Goal: Task Accomplishment & Management: Complete application form

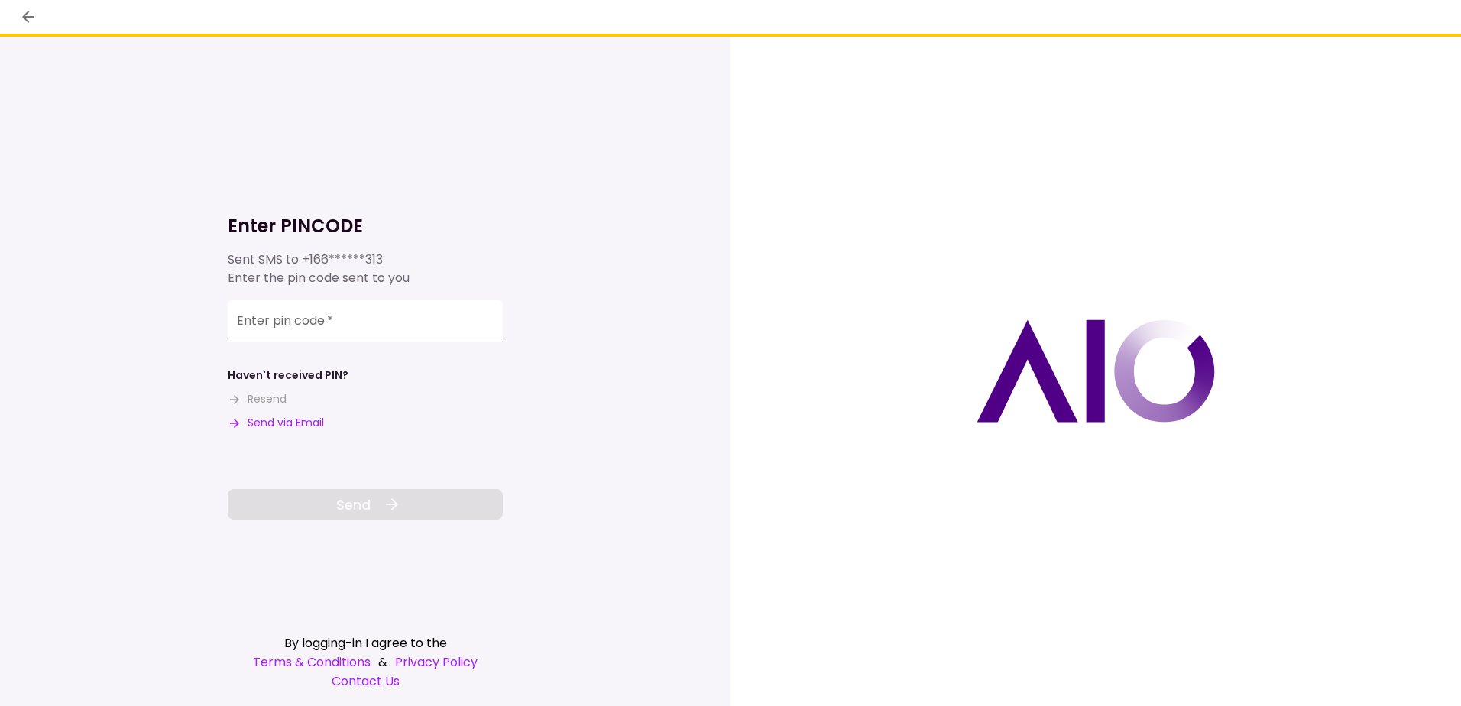
click at [317, 417] on button "Send via Email" at bounding box center [276, 423] width 96 height 16
drag, startPoint x: 393, startPoint y: 321, endPoint x: 400, endPoint y: 305, distance: 17.5
click at [393, 321] on input "Enter pin code   *" at bounding box center [365, 323] width 275 height 43
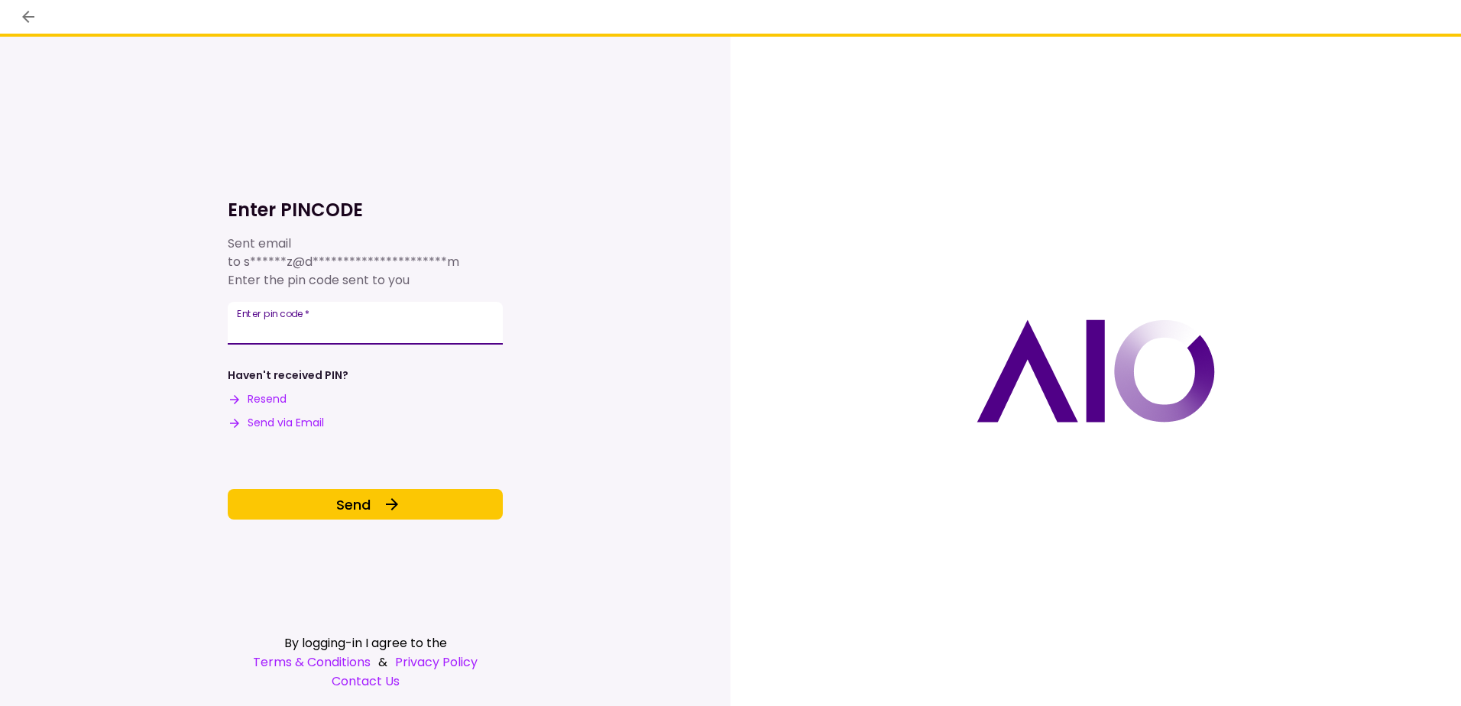
type input "******"
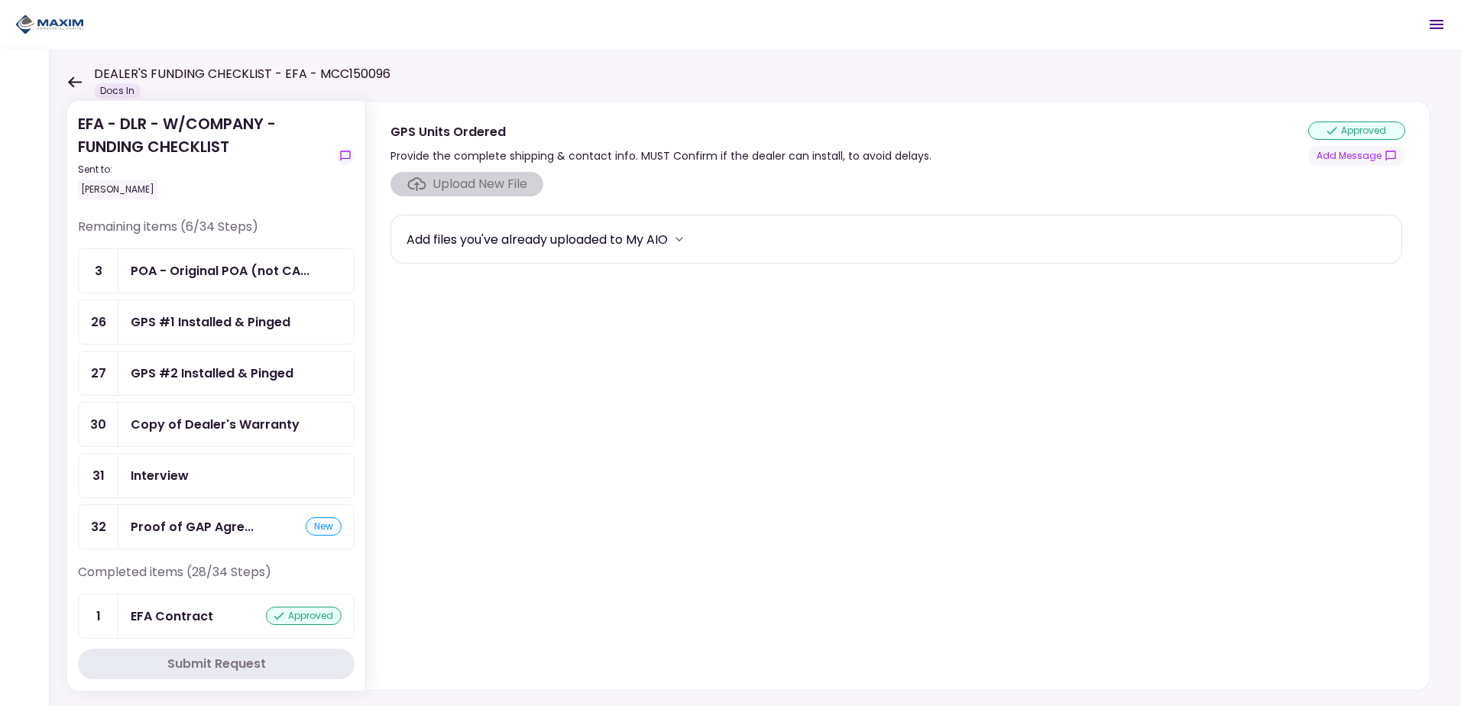
click at [209, 314] on div "GPS #1 Installed & Pinged" at bounding box center [211, 321] width 160 height 19
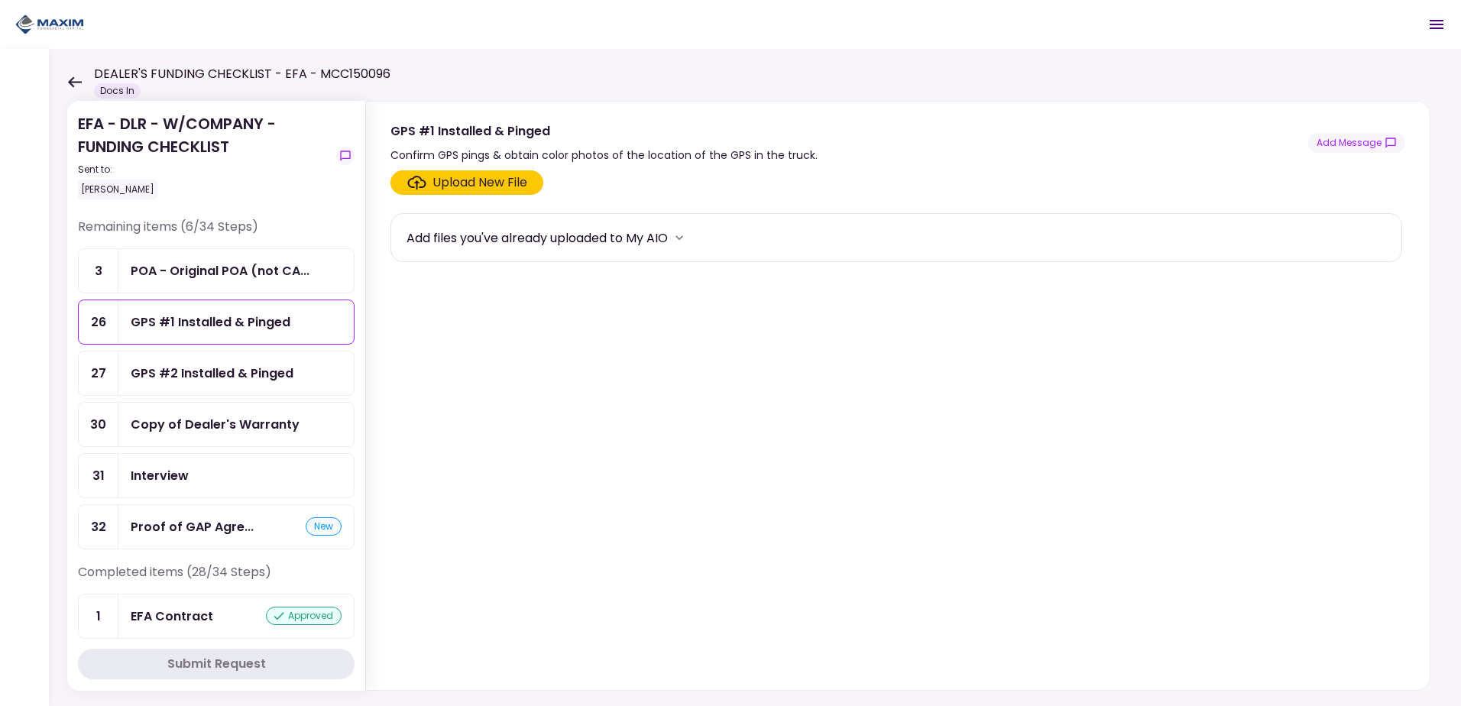
click at [453, 173] on label "Upload New File" at bounding box center [466, 182] width 153 height 24
click at [0, 0] on input "Upload New File" at bounding box center [0, 0] width 0 height 0
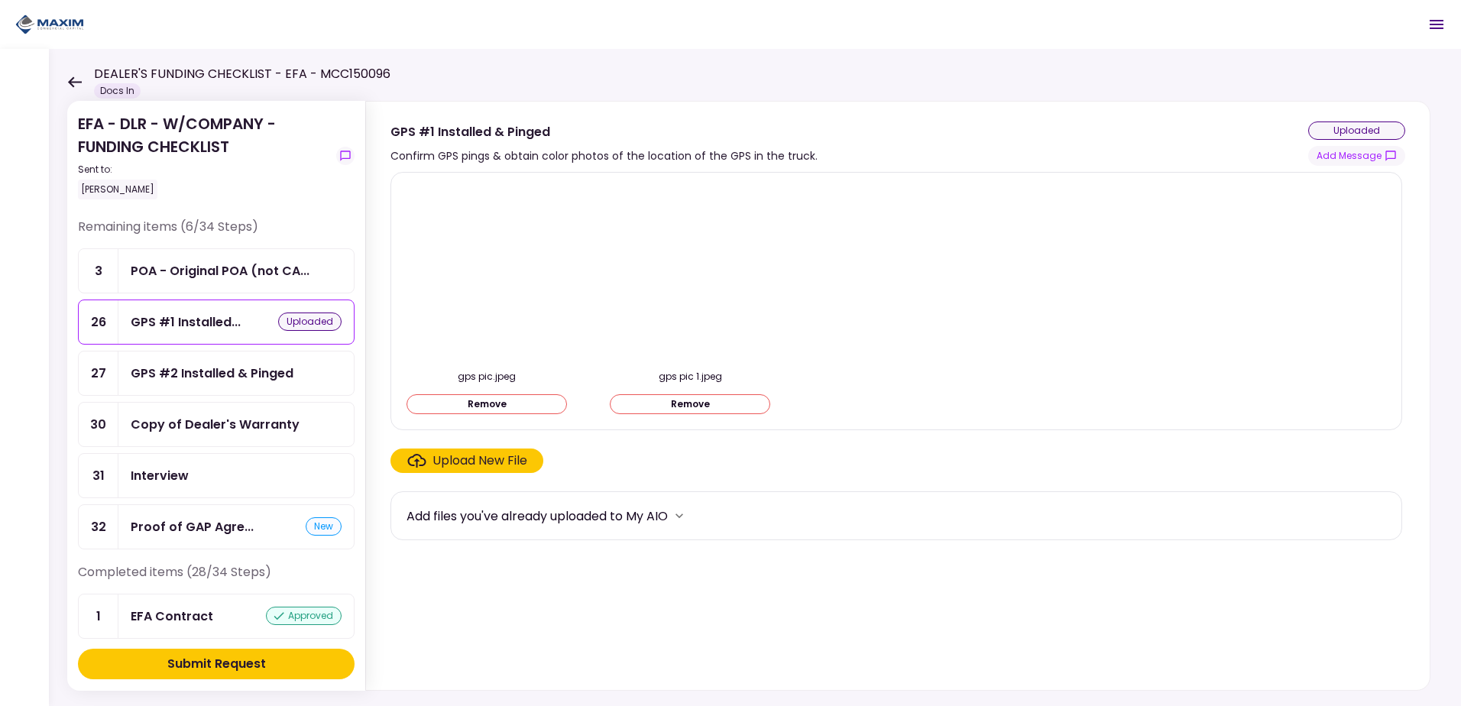
click at [293, 664] on button "Submit Request" at bounding box center [216, 664] width 277 height 31
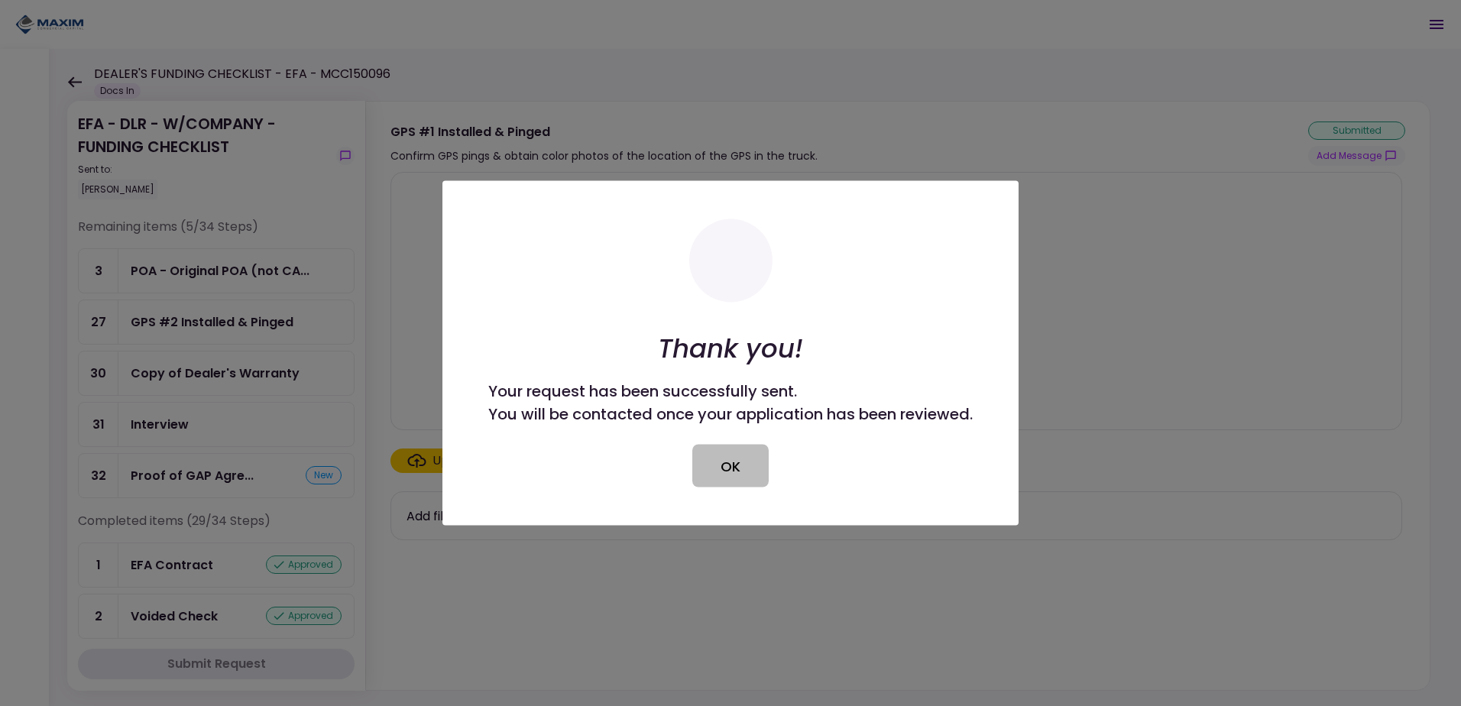
click at [733, 457] on button "OK" at bounding box center [730, 466] width 76 height 43
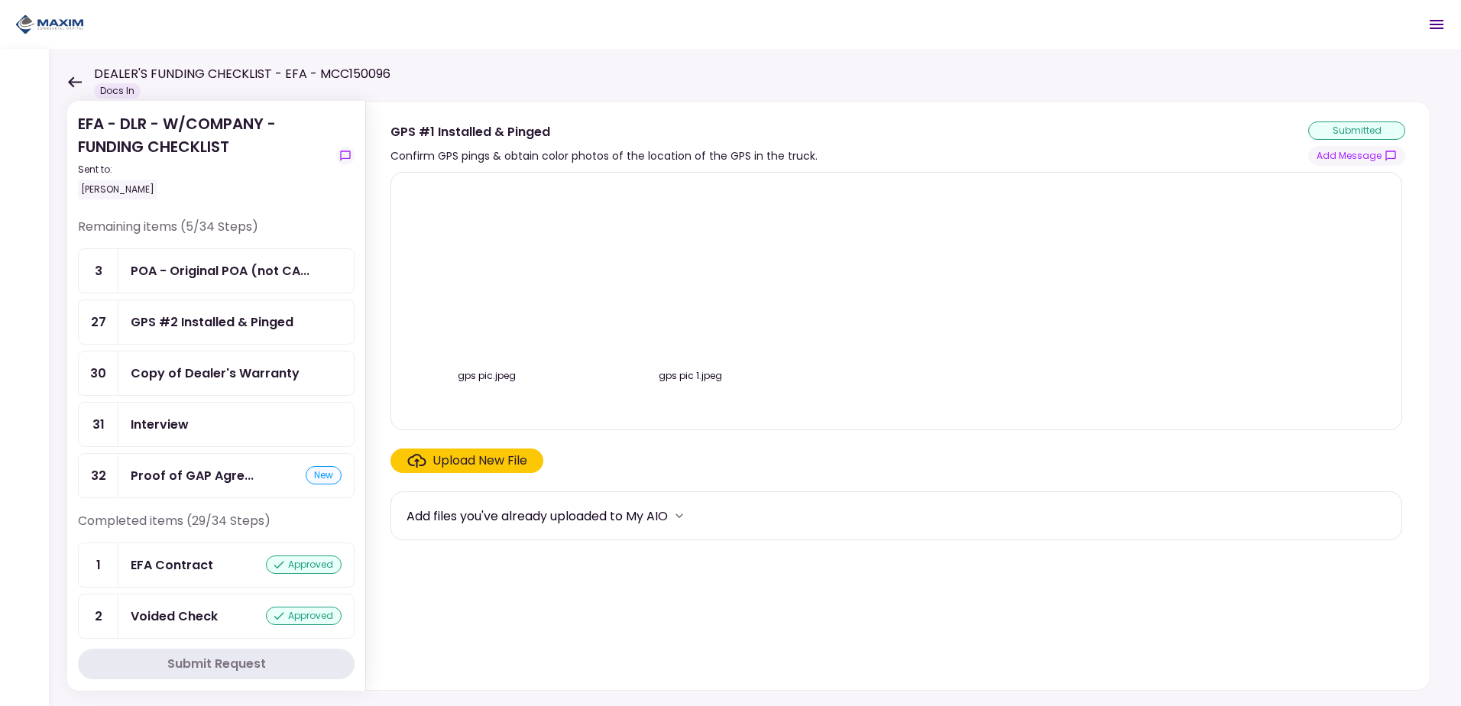
click at [195, 325] on div "GPS #2 Installed & Pinged" at bounding box center [212, 321] width 163 height 19
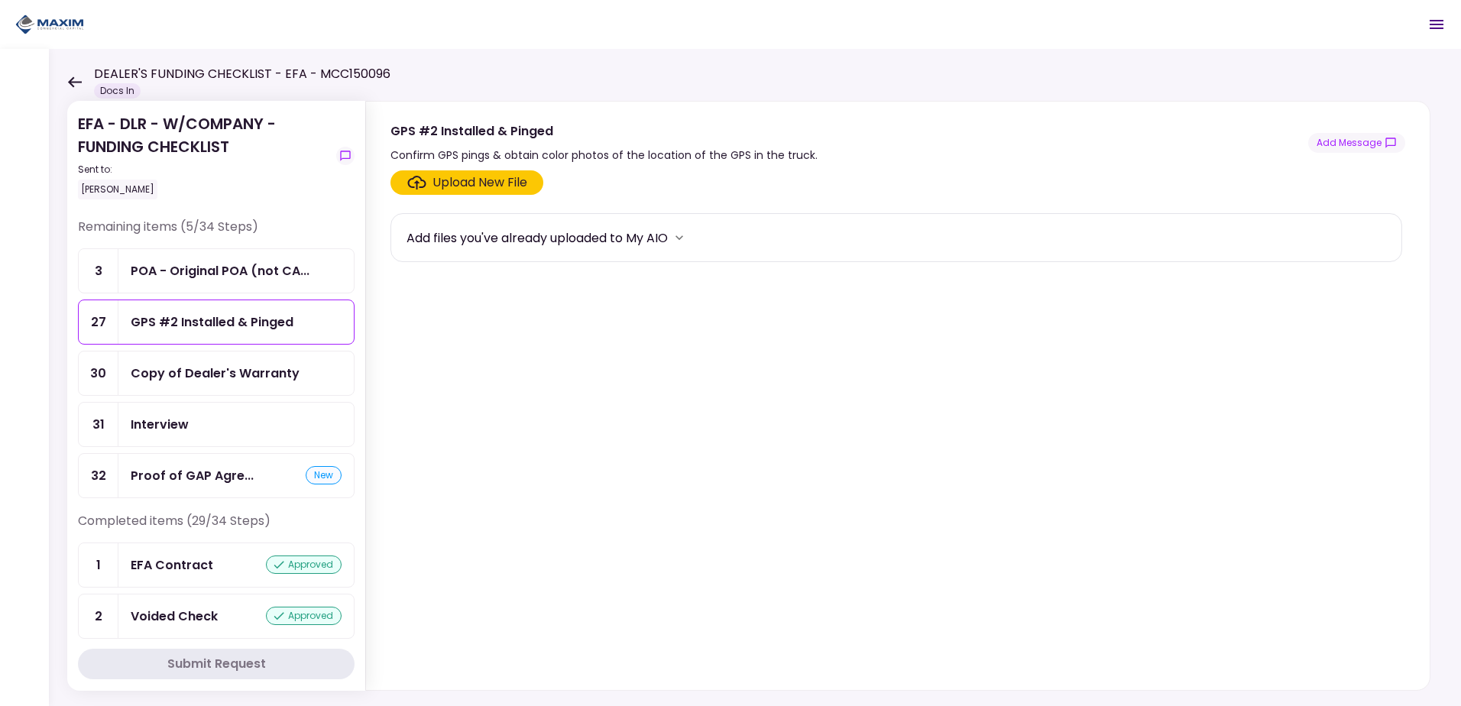
click at [598, 327] on section "Upload New File Add files you've already uploaded to My AIO" at bounding box center [897, 426] width 1014 height 513
click at [490, 185] on div "Upload New File" at bounding box center [479, 182] width 95 height 18
click at [0, 0] on input "Upload New File" at bounding box center [0, 0] width 0 height 0
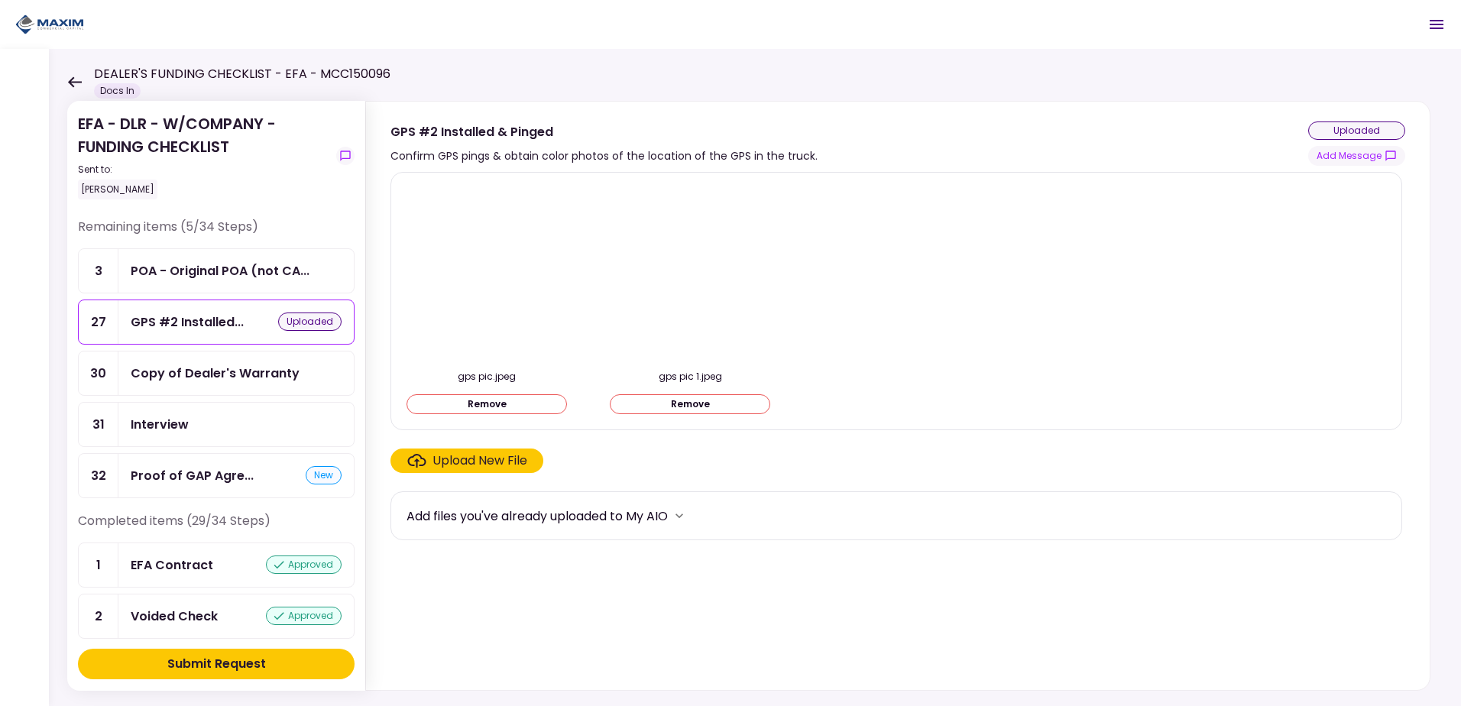
click at [254, 665] on div "Submit Request" at bounding box center [216, 664] width 99 height 18
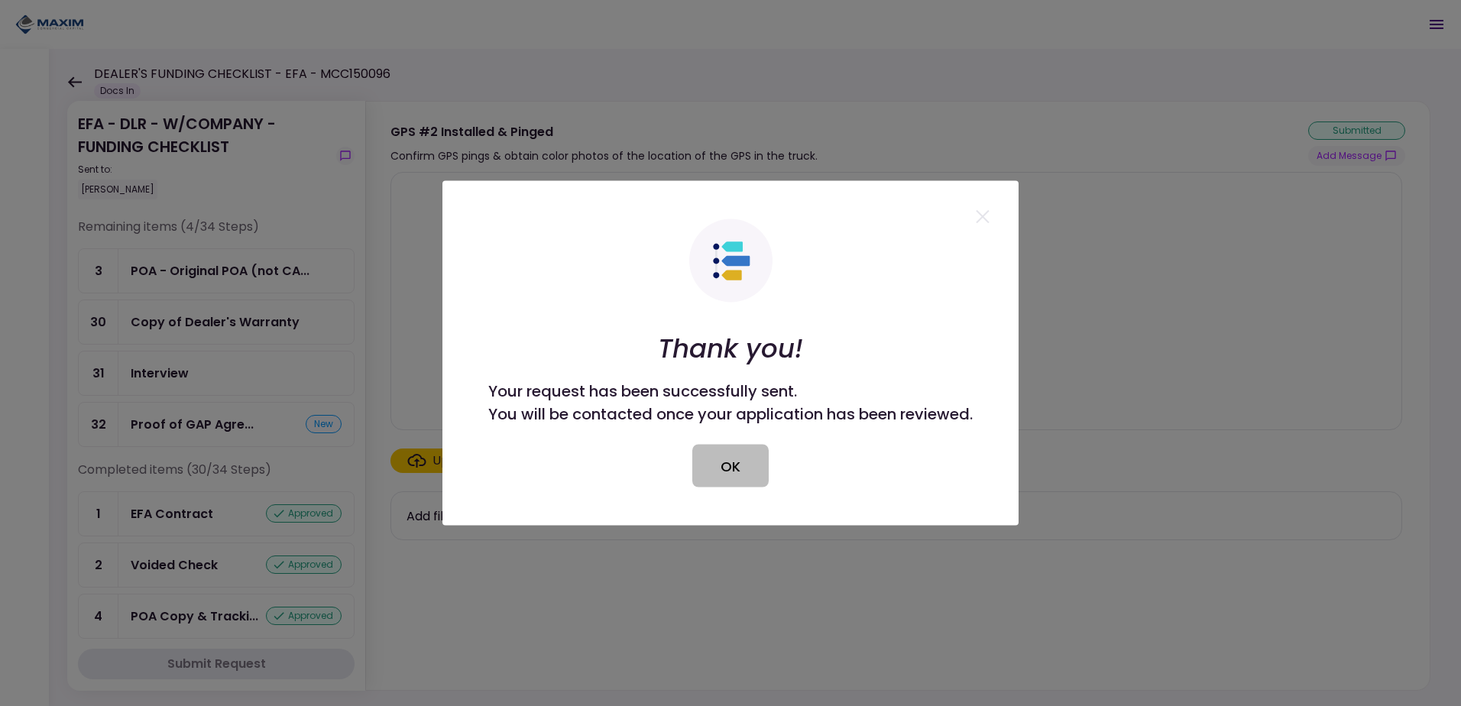
click at [707, 470] on button "OK" at bounding box center [730, 466] width 76 height 43
